Goal: Task Accomplishment & Management: Manage account settings

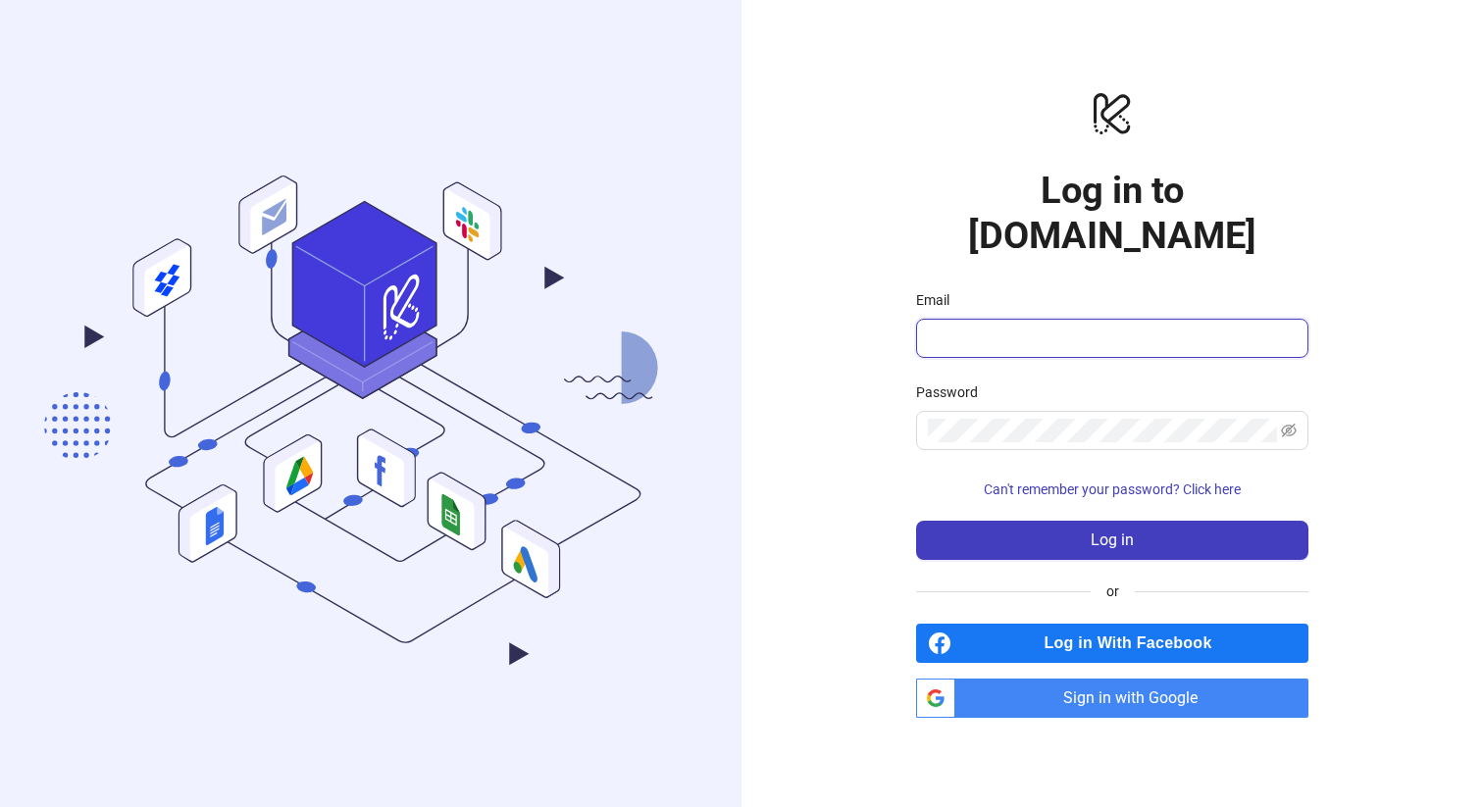
click at [1029, 327] on input "Email" at bounding box center [1110, 339] width 365 height 24
type input "**********"
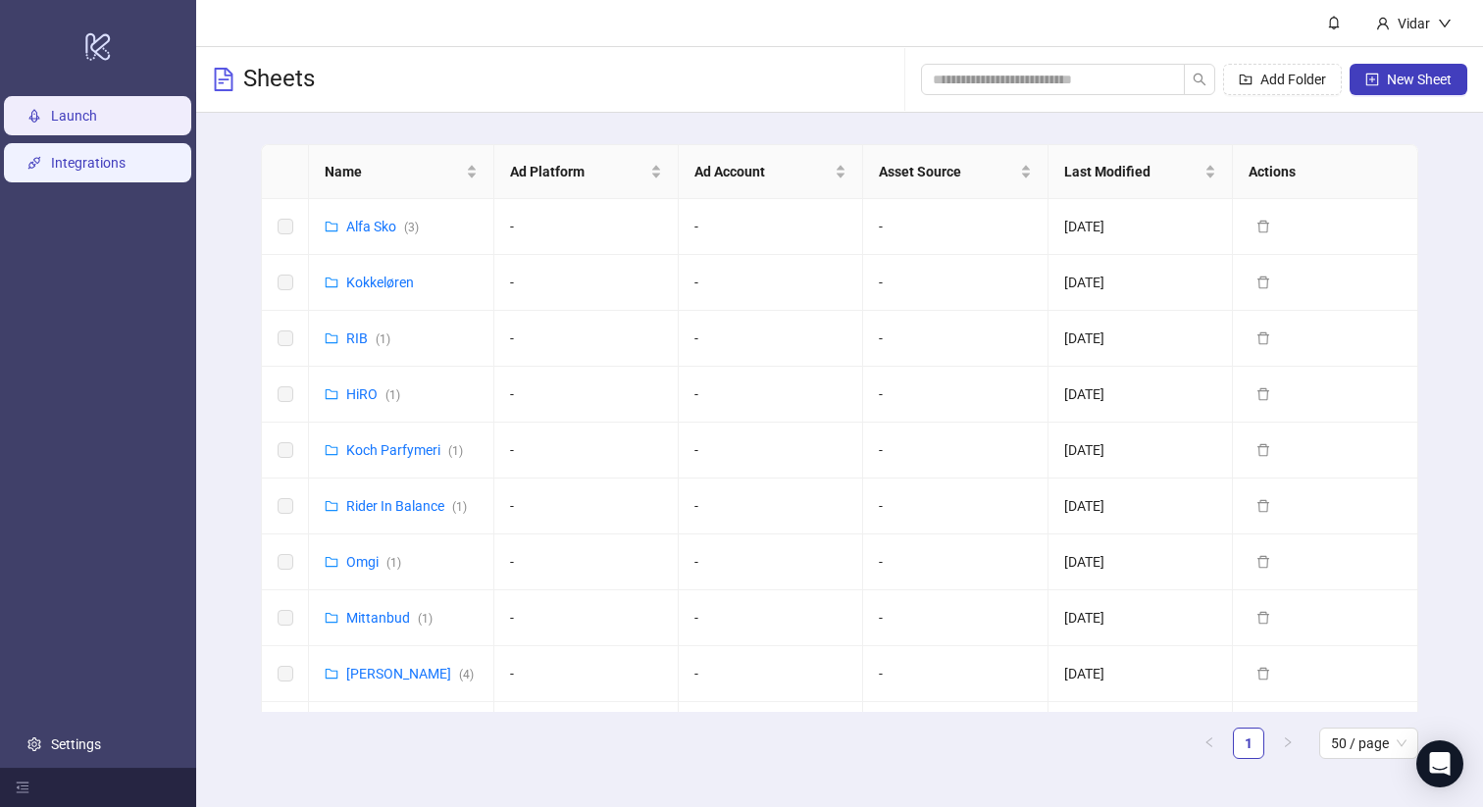
click at [64, 155] on link "Integrations" at bounding box center [88, 163] width 75 height 16
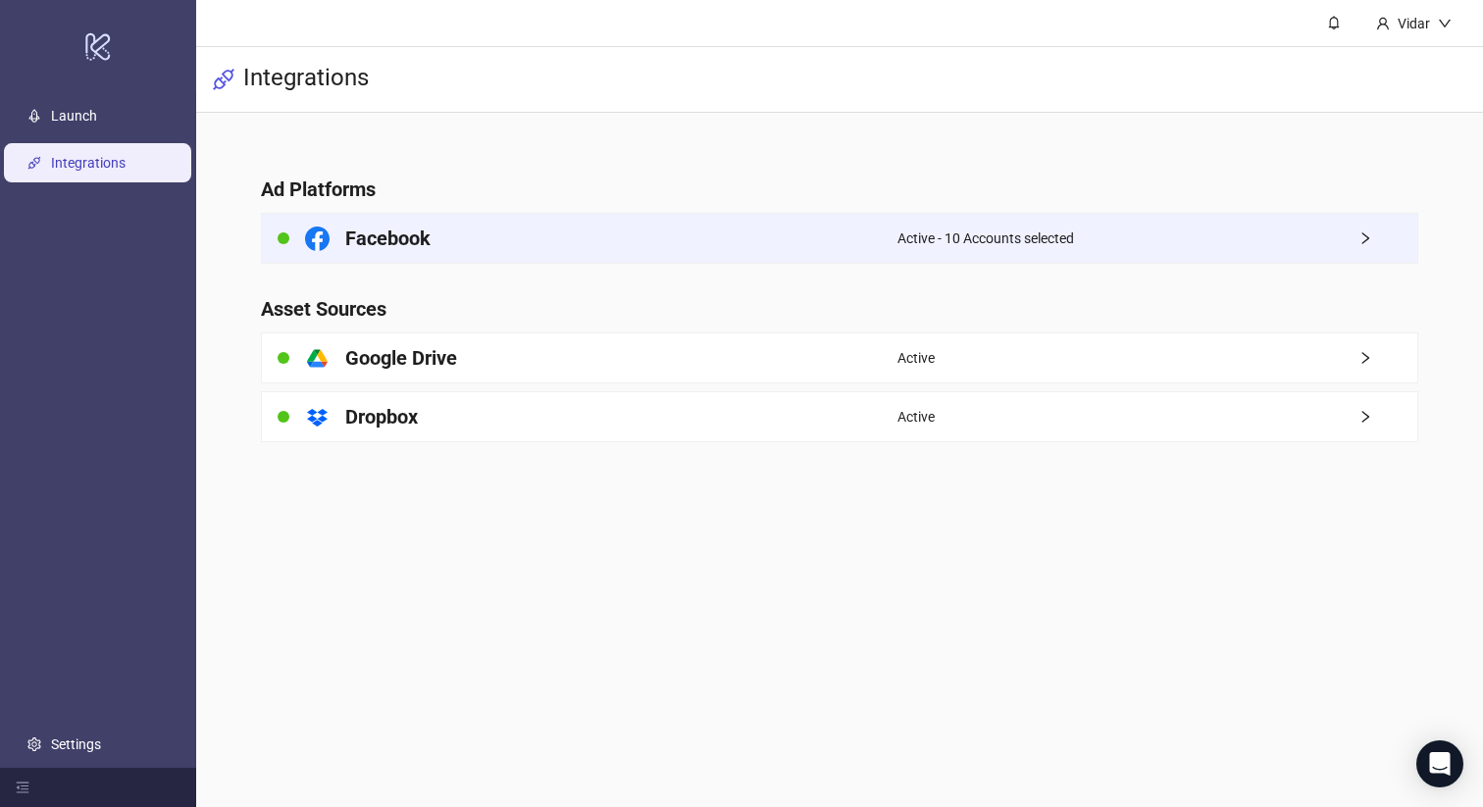
click at [414, 242] on h4 "Facebook" at bounding box center [387, 238] width 85 height 27
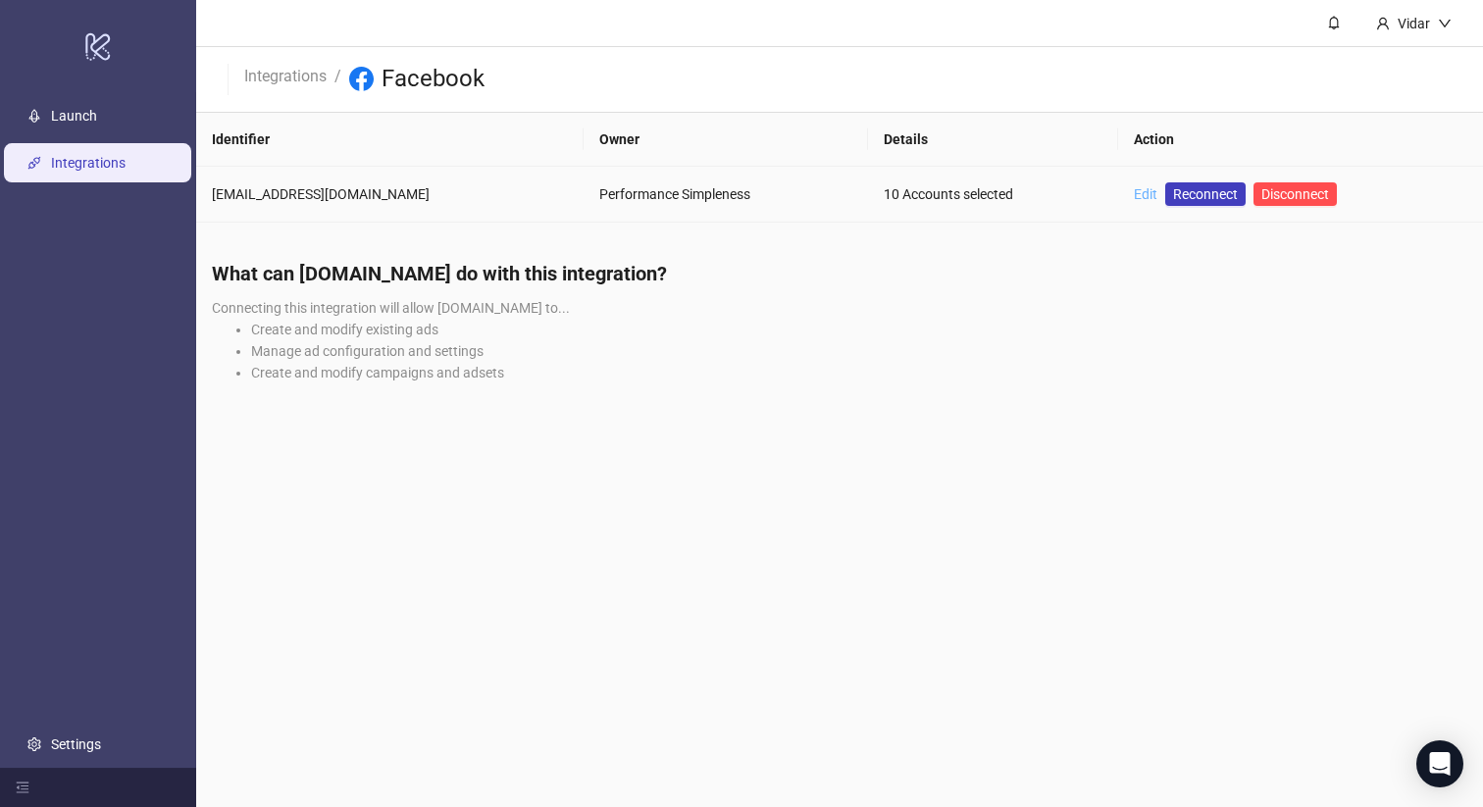
click at [1133, 190] on link "Edit" at bounding box center [1145, 194] width 24 height 16
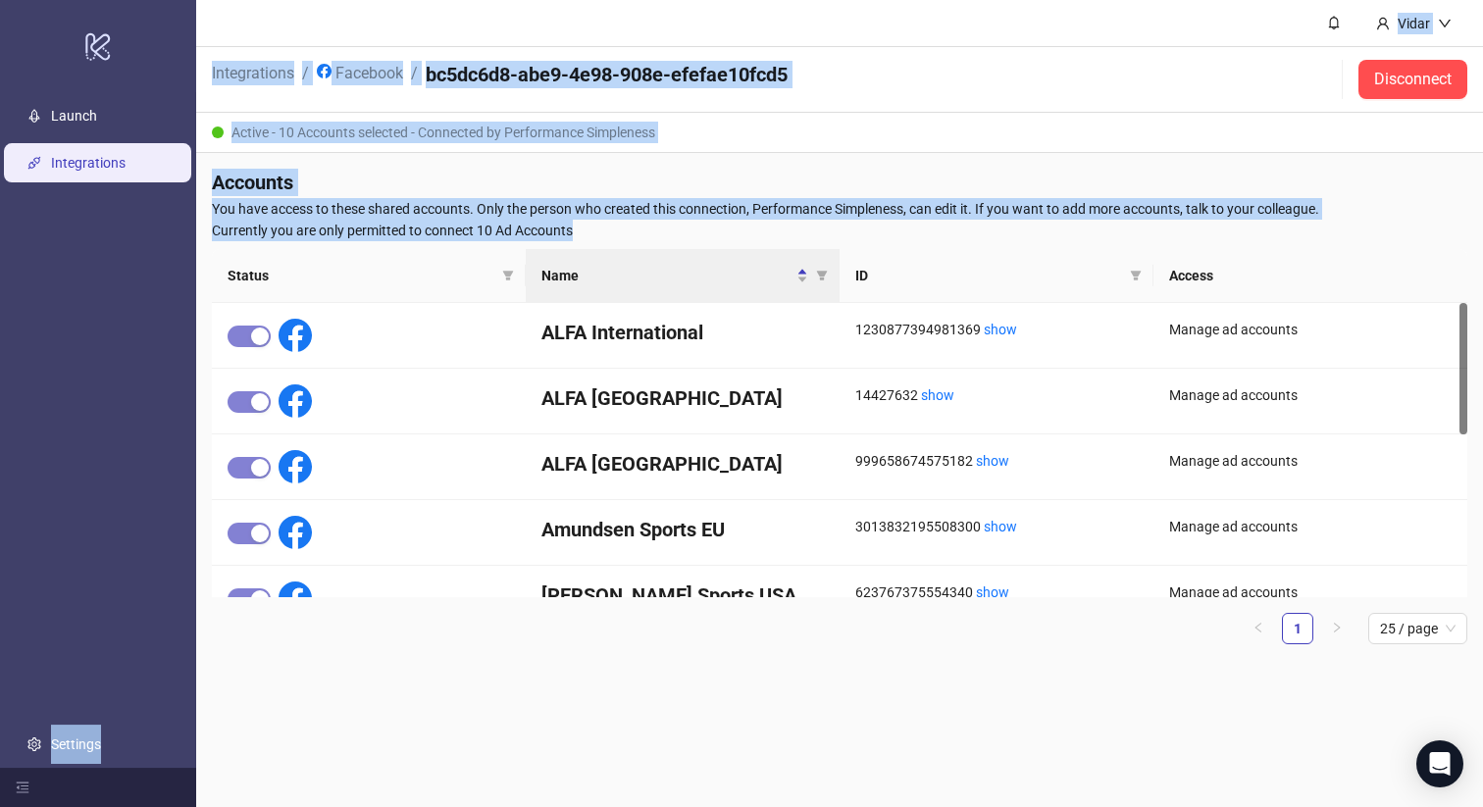
drag, startPoint x: 600, startPoint y: 228, endPoint x: 182, endPoint y: 195, distance: 419.0
click at [182, 195] on div "logo/logo-mobile Launch Integrations Settings Vidar Integrations / Facebook / b…" at bounding box center [741, 403] width 1483 height 807
click at [377, 213] on span "You have access to these shared accounts. Only the person who created this conn…" at bounding box center [839, 209] width 1255 height 22
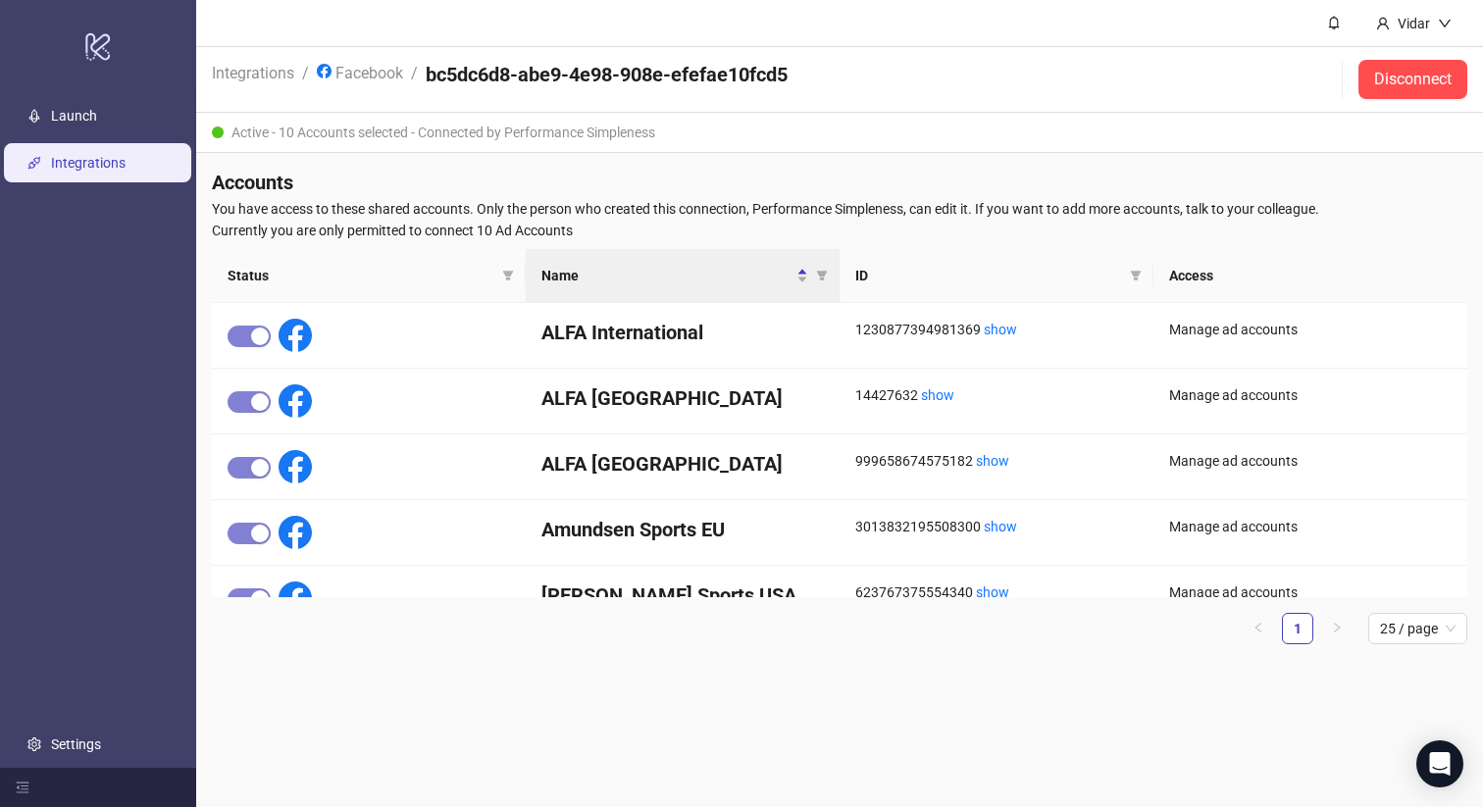
click at [377, 213] on span "You have access to these shared accounts. Only the person who created this conn…" at bounding box center [839, 209] width 1255 height 22
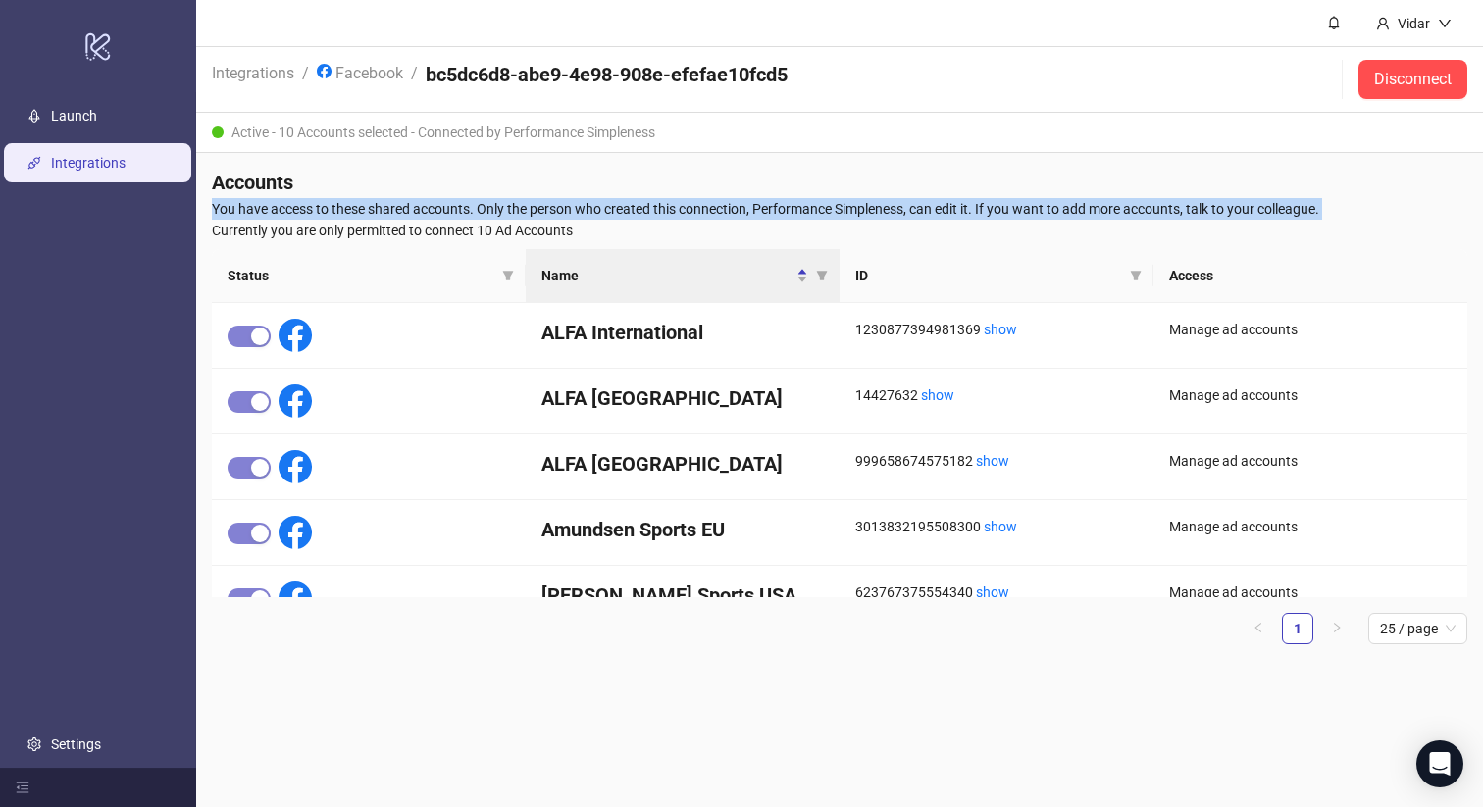
click at [377, 213] on span "You have access to these shared accounts. Only the person who created this conn…" at bounding box center [839, 209] width 1255 height 22
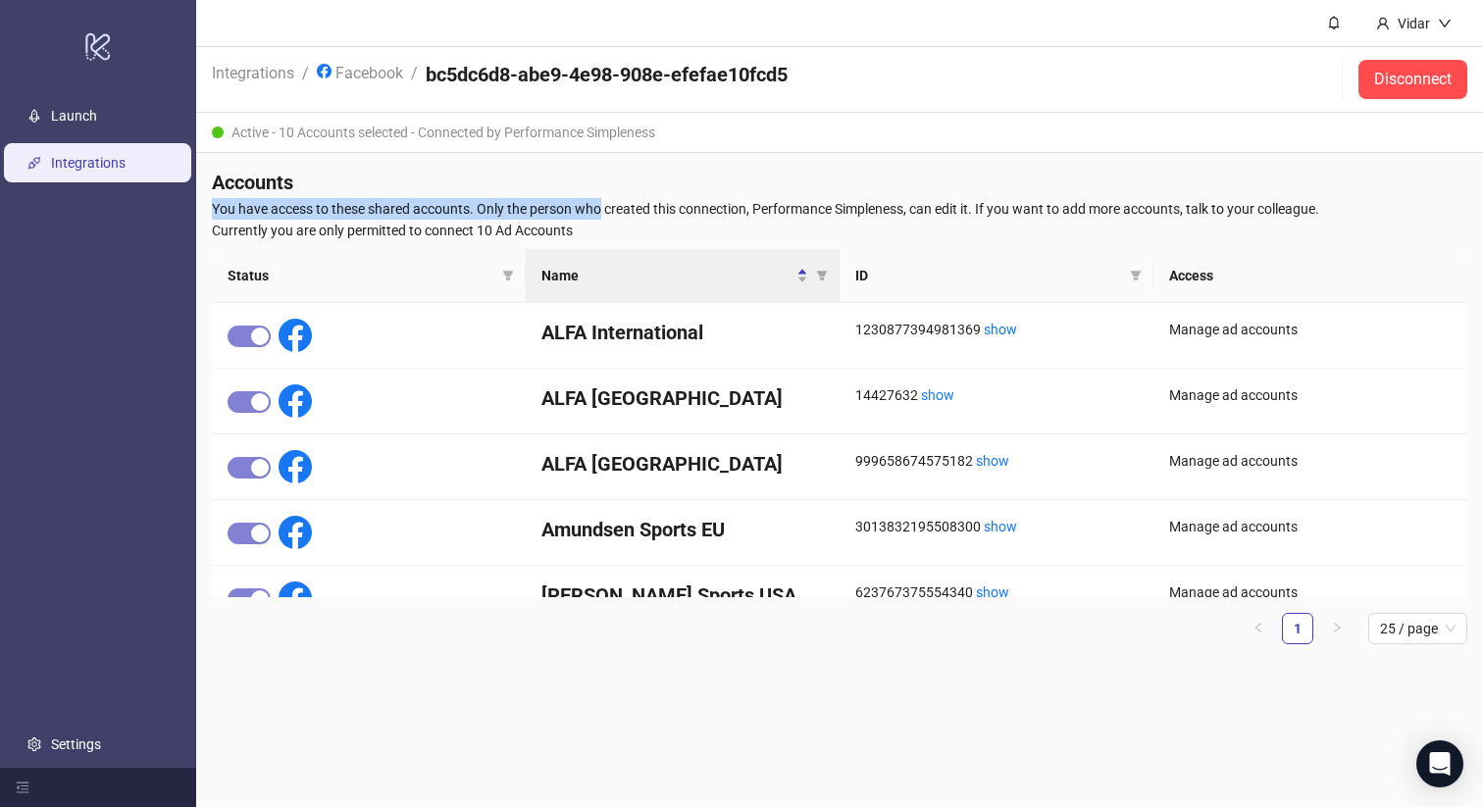
drag, startPoint x: 603, startPoint y: 219, endPoint x: 213, endPoint y: 204, distance: 390.5
click at [213, 204] on span "You have access to these shared accounts. Only the person who created this conn…" at bounding box center [839, 209] width 1255 height 22
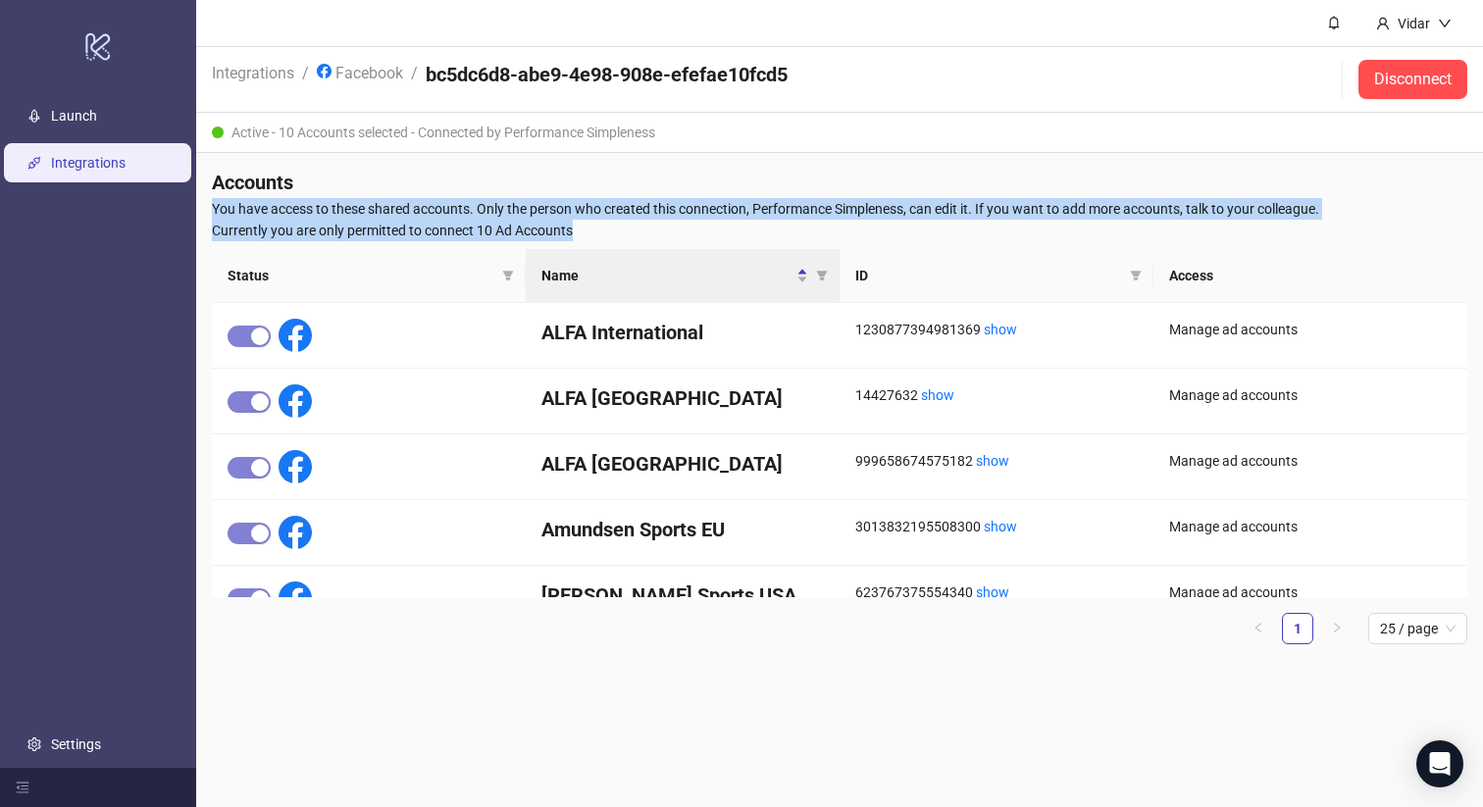
drag, startPoint x: 606, startPoint y: 227, endPoint x: 211, endPoint y: 199, distance: 396.2
click at [211, 199] on div "Accounts You have access to these shared accounts. Only the person who created …" at bounding box center [839, 414] width 1286 height 523
